Goal: Transaction & Acquisition: Purchase product/service

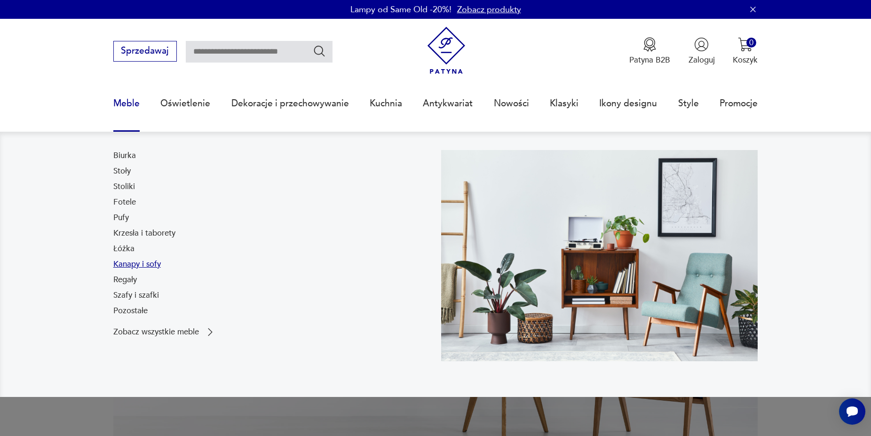
click at [127, 264] on link "Kanapy i sofy" at bounding box center [136, 264] width 47 height 11
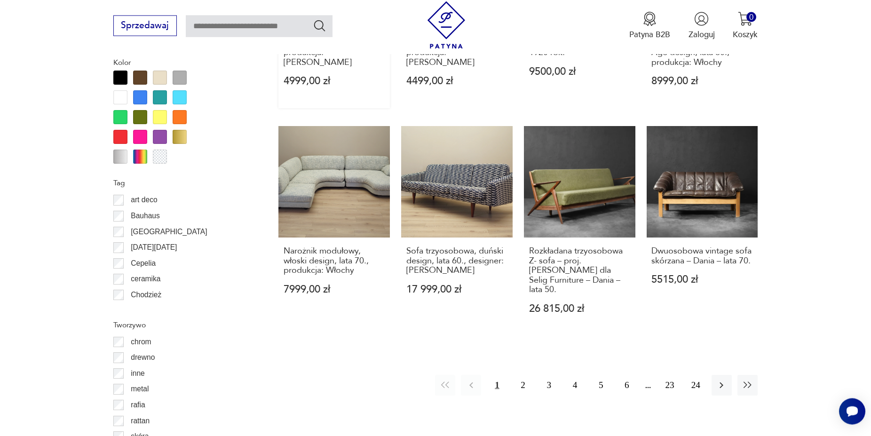
scroll to position [1086, 0]
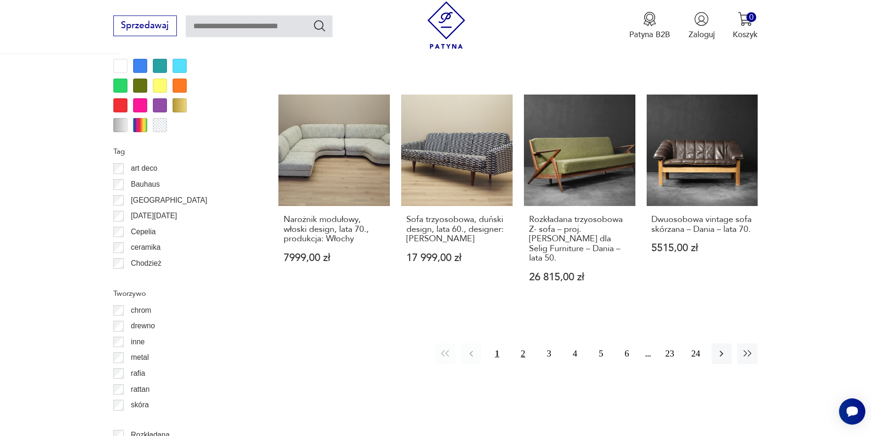
click at [526, 343] on button "2" at bounding box center [523, 353] width 20 height 20
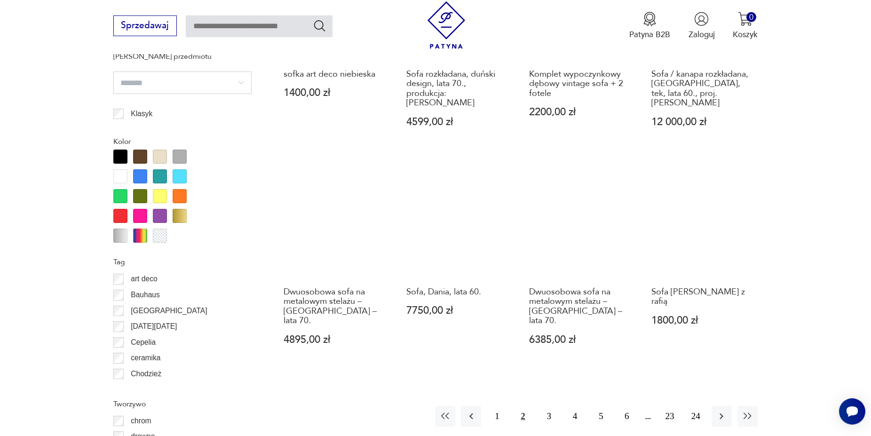
scroll to position [1080, 0]
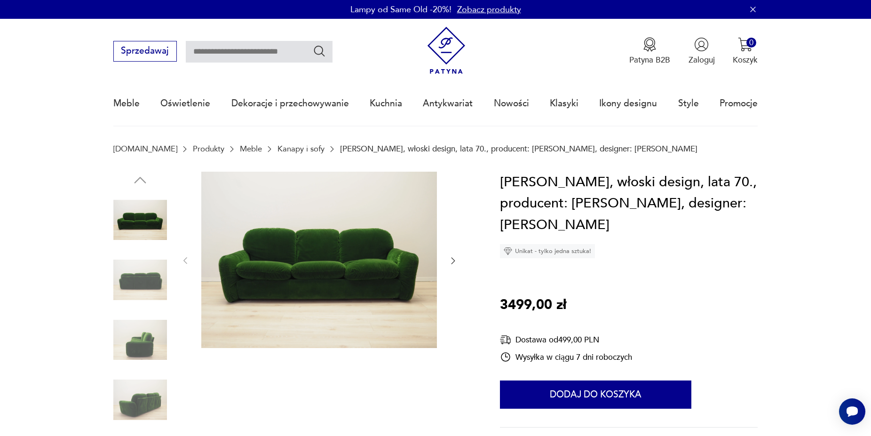
click at [146, 274] on img at bounding box center [140, 280] width 54 height 54
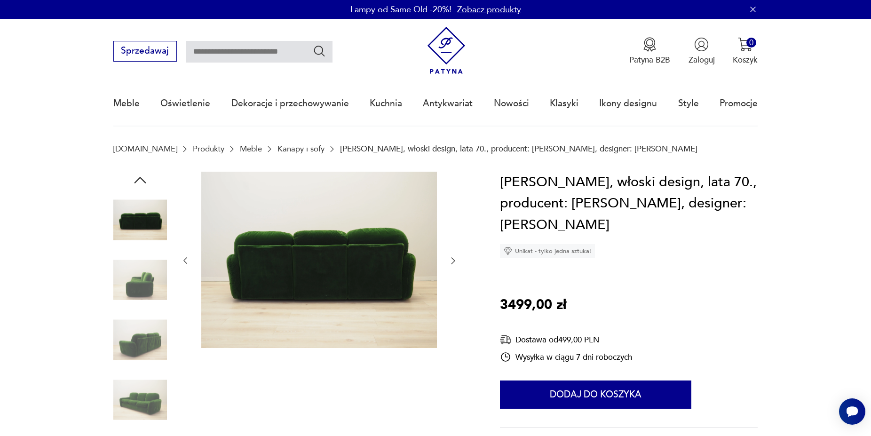
click at [143, 297] on img at bounding box center [140, 280] width 54 height 54
click at [142, 343] on img at bounding box center [140, 340] width 54 height 54
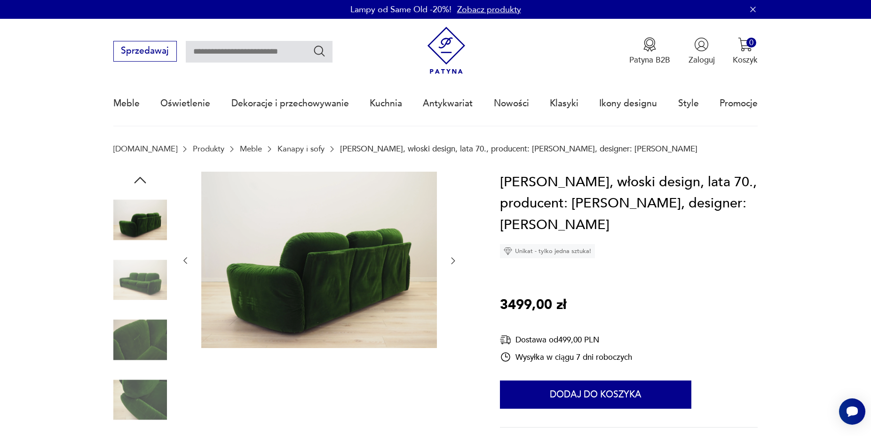
click at [138, 365] on img at bounding box center [140, 340] width 54 height 54
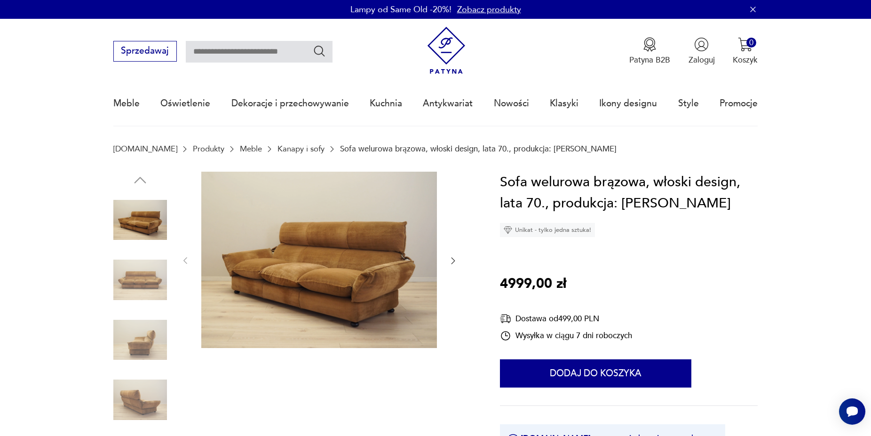
click at [161, 274] on img at bounding box center [140, 280] width 54 height 54
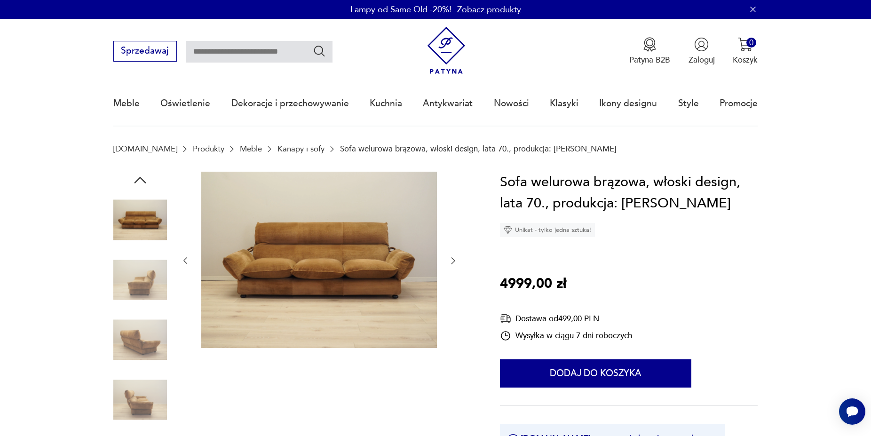
click at [152, 308] on div at bounding box center [140, 280] width 54 height 55
click at [152, 327] on img at bounding box center [140, 340] width 54 height 54
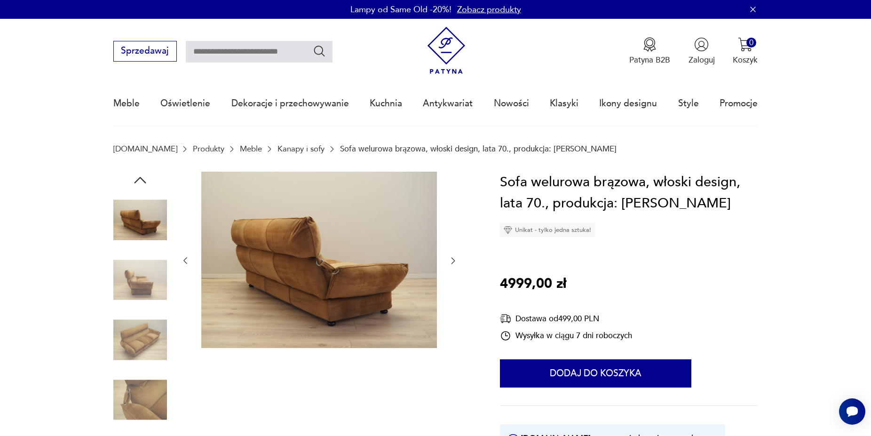
click at [152, 347] on img at bounding box center [140, 340] width 54 height 54
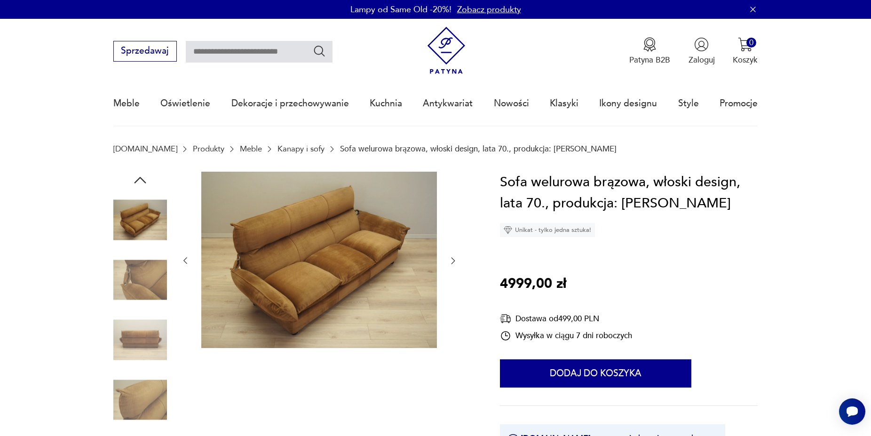
click at [158, 364] on img at bounding box center [140, 340] width 54 height 54
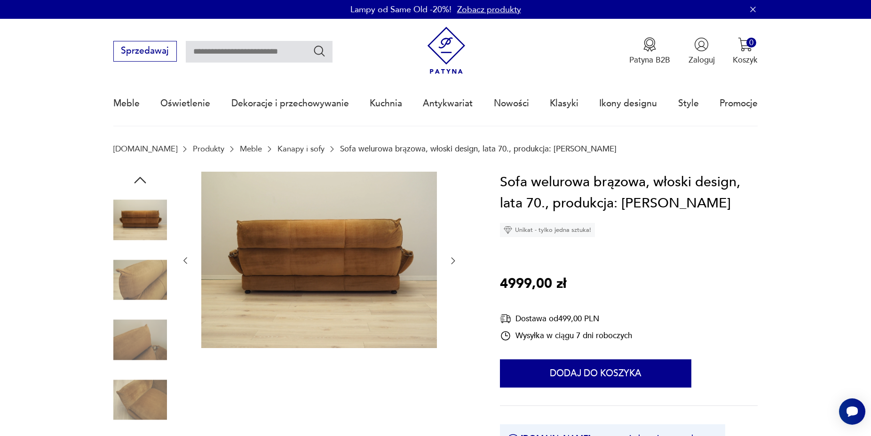
click at [157, 376] on img at bounding box center [140, 400] width 54 height 54
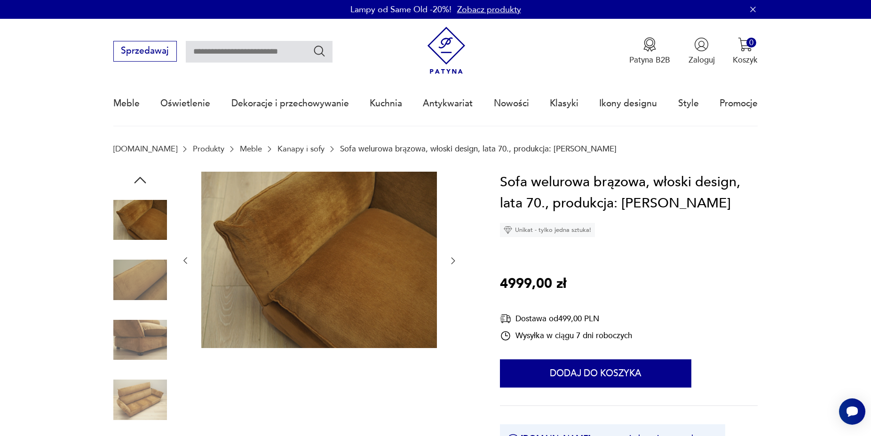
click at [158, 386] on img at bounding box center [140, 400] width 54 height 54
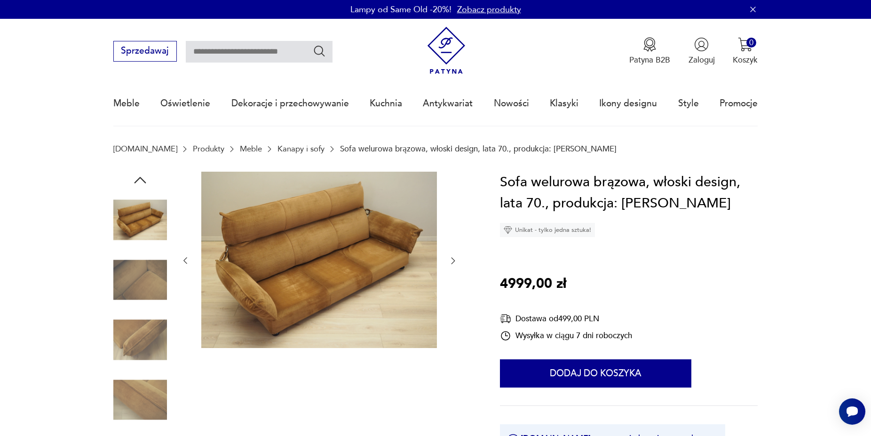
click at [456, 261] on icon "button" at bounding box center [452, 260] width 9 height 9
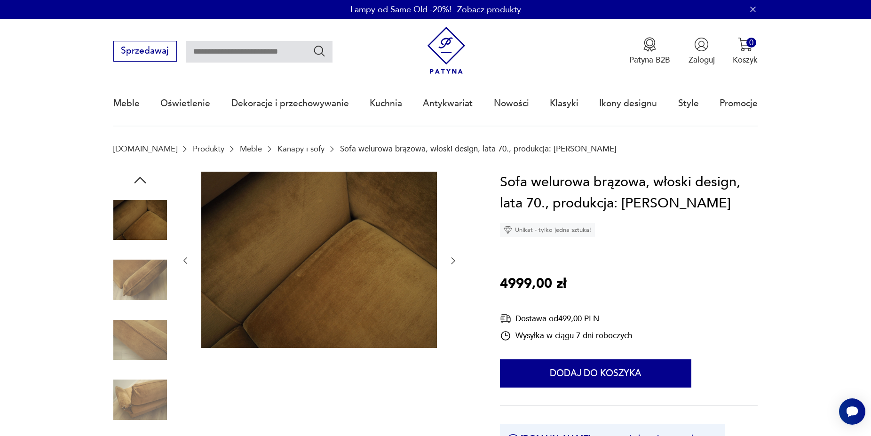
click at [456, 261] on icon "button" at bounding box center [452, 260] width 9 height 9
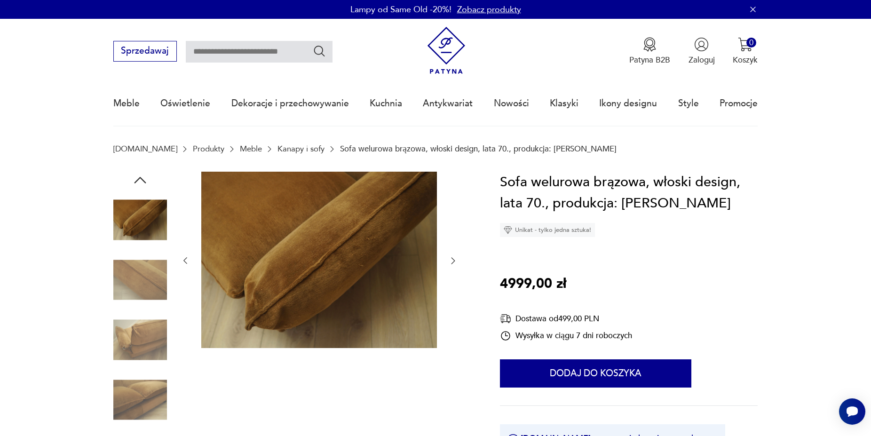
click at [456, 261] on icon "button" at bounding box center [452, 260] width 9 height 9
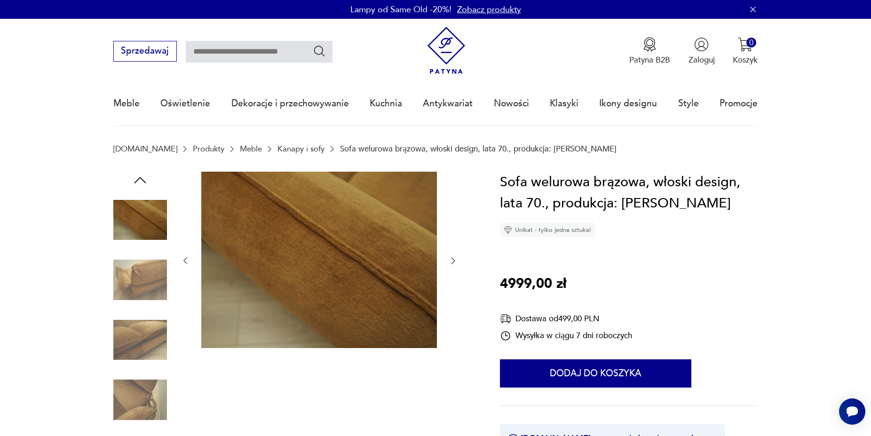
click at [456, 261] on icon "button" at bounding box center [452, 260] width 9 height 9
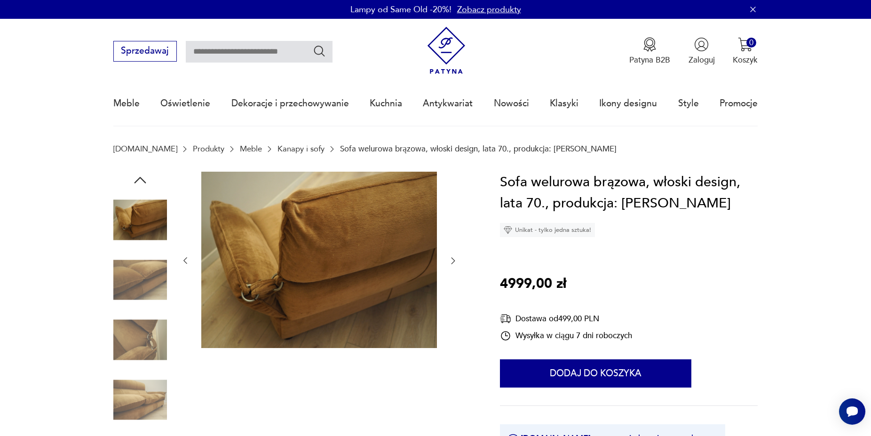
click at [456, 261] on icon "button" at bounding box center [452, 260] width 9 height 9
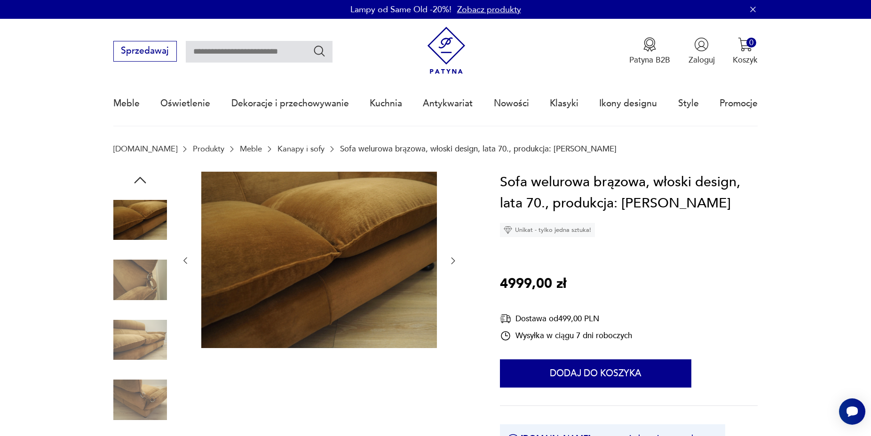
click at [456, 261] on icon "button" at bounding box center [452, 260] width 9 height 9
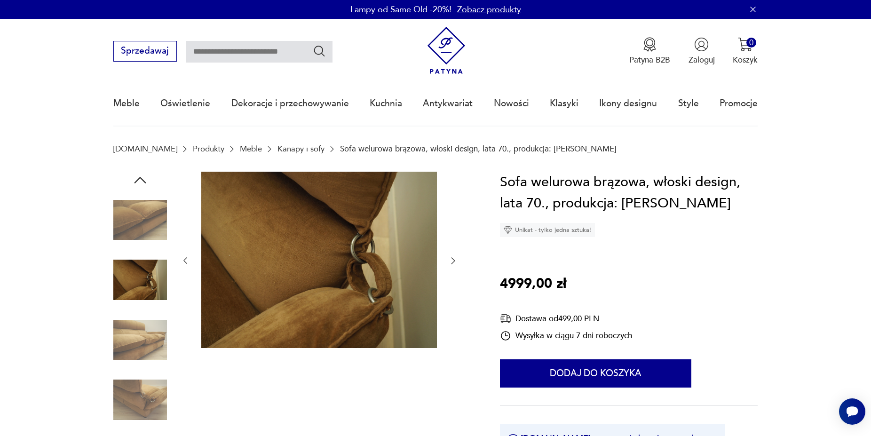
click at [456, 261] on icon "button" at bounding box center [452, 260] width 9 height 9
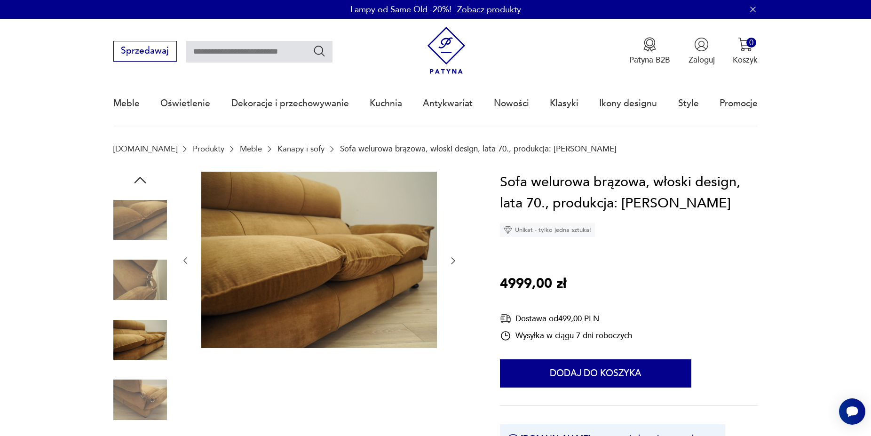
click at [456, 261] on icon "button" at bounding box center [452, 260] width 9 height 9
